Goal: Task Accomplishment & Management: Complete application form

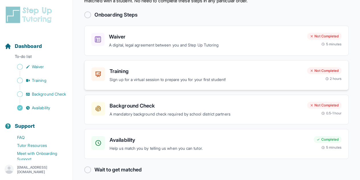
scroll to position [34, 0]
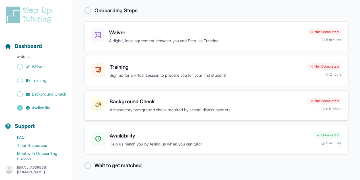
click at [193, 107] on p "A mandatory background check required by school district partners" at bounding box center [206, 110] width 193 height 7
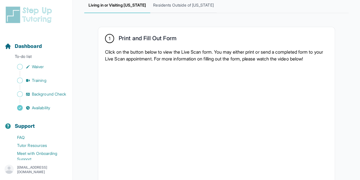
scroll to position [10, 0]
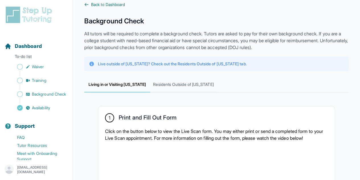
click at [89, 3] on link "Back to Dashboard" at bounding box center [216, 5] width 265 height 6
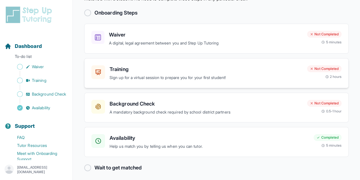
scroll to position [34, 0]
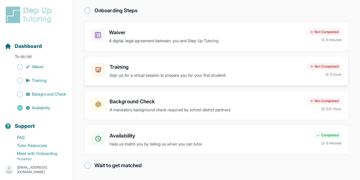
click at [202, 69] on h3 "Training" at bounding box center [206, 67] width 193 height 8
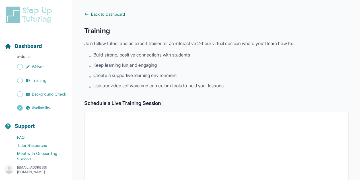
click at [119, 15] on span "Back to Dashboard" at bounding box center [108, 14] width 34 height 6
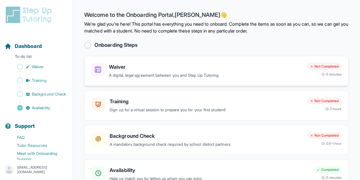
click at [227, 66] on h3 "Waiver" at bounding box center [206, 67] width 194 height 8
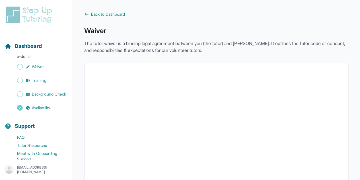
click at [119, 14] on span "Back to Dashboard" at bounding box center [108, 14] width 34 height 6
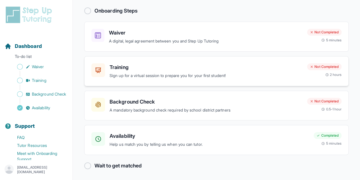
scroll to position [34, 0]
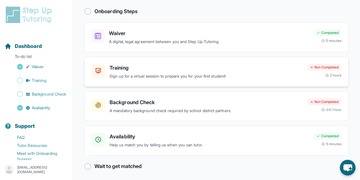
scroll to position [34, 0]
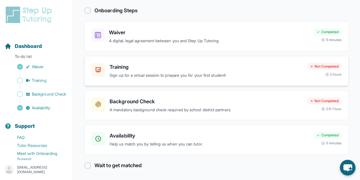
click at [236, 78] on div "Training Sign up for a virtual session to prepare you for your first student! N…" at bounding box center [216, 71] width 265 height 30
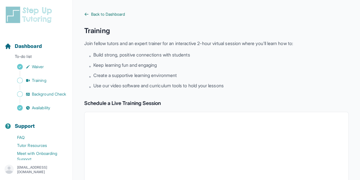
click at [112, 16] on span "Back to Dashboard" at bounding box center [108, 14] width 34 height 6
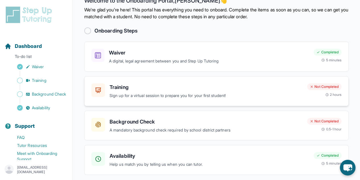
scroll to position [34, 0]
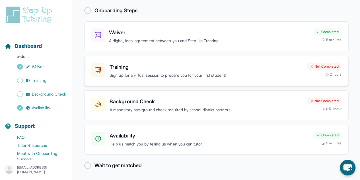
click at [193, 69] on h3 "Training" at bounding box center [206, 67] width 193 height 8
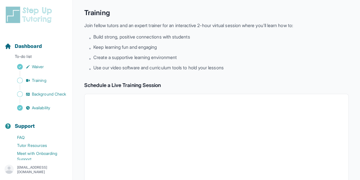
scroll to position [6, 0]
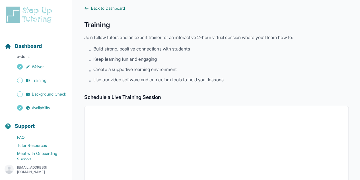
click at [102, 9] on span "Back to Dashboard" at bounding box center [108, 8] width 34 height 6
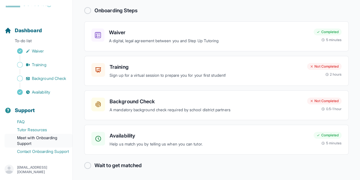
scroll to position [28, 0]
click at [40, 75] on span "Background Check" at bounding box center [49, 78] width 34 height 6
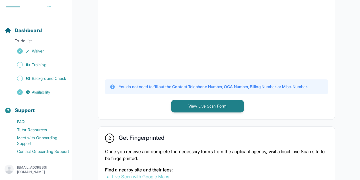
scroll to position [199, 0]
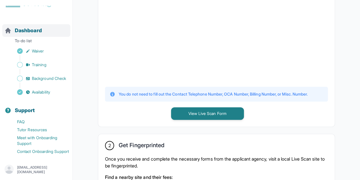
click at [42, 26] on span "Dashboard" at bounding box center [28, 30] width 27 height 8
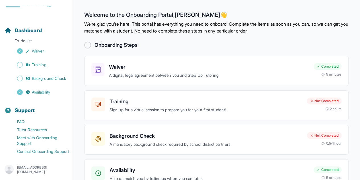
click at [91, 43] on div "Onboarding Steps" at bounding box center [216, 45] width 265 height 8
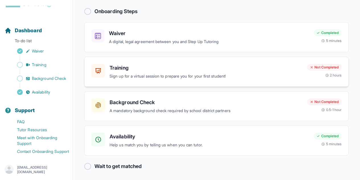
scroll to position [34, 0]
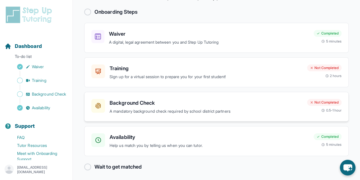
scroll to position [34, 0]
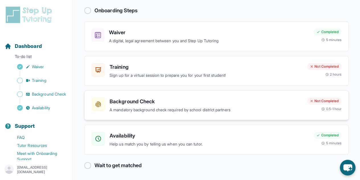
click at [238, 101] on h3 "Background Check" at bounding box center [206, 101] width 193 height 8
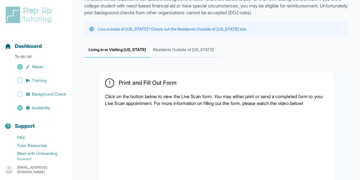
scroll to position [10, 0]
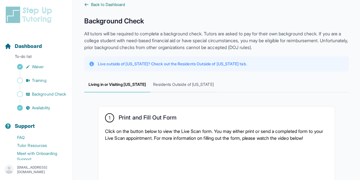
click at [89, 6] on link "Back to Dashboard" at bounding box center [216, 5] width 265 height 6
